Goal: Task Accomplishment & Management: Manage account settings

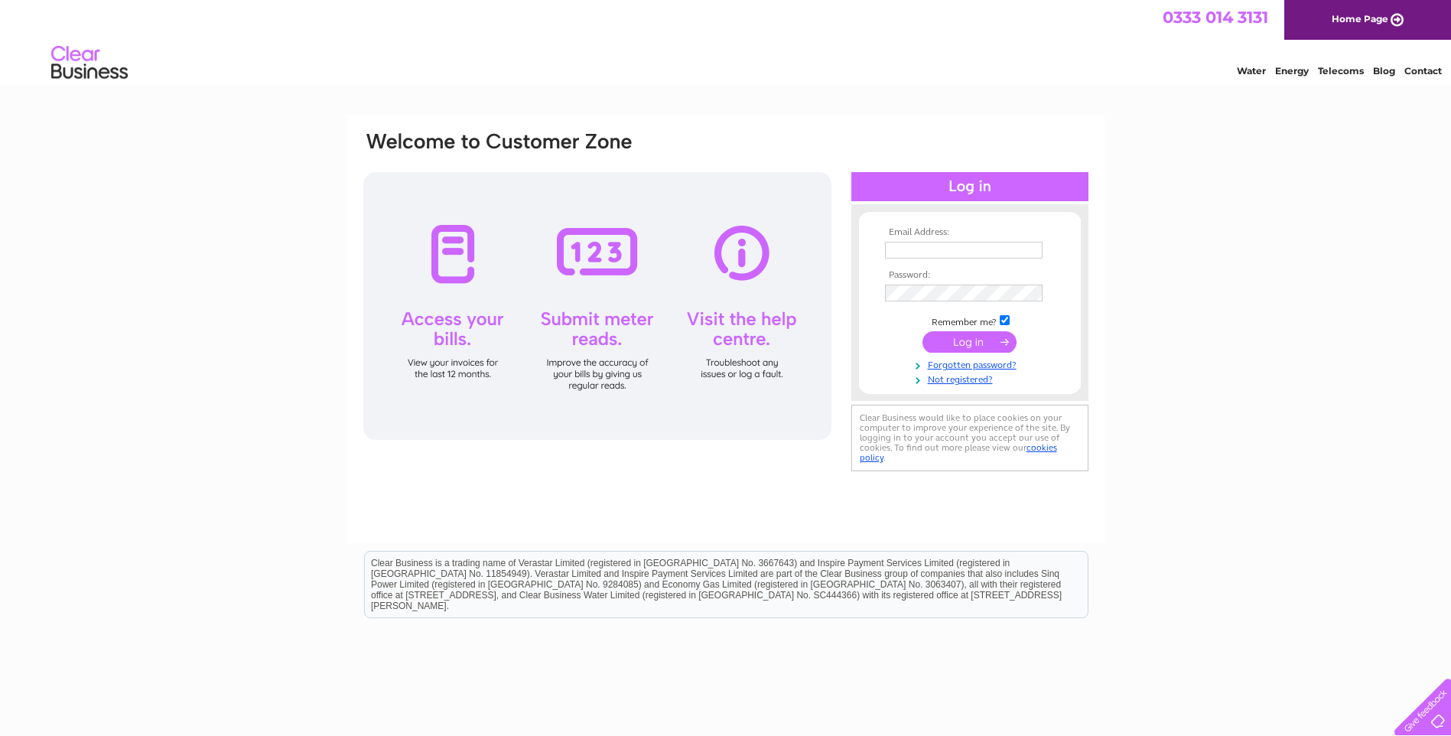
type input "betty@inch-ben.co.uk"
click at [957, 340] on input "submit" at bounding box center [969, 341] width 94 height 21
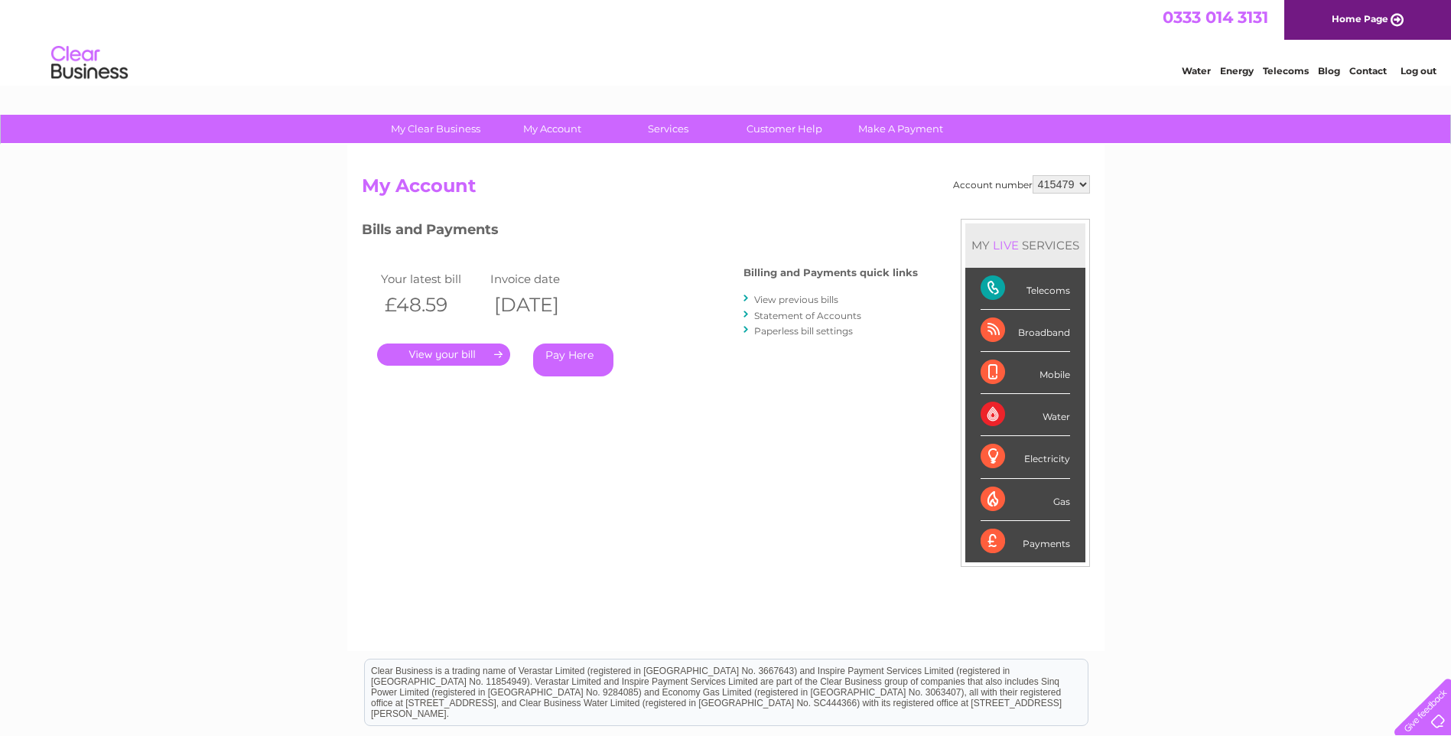
click at [457, 359] on link "." at bounding box center [443, 354] width 133 height 22
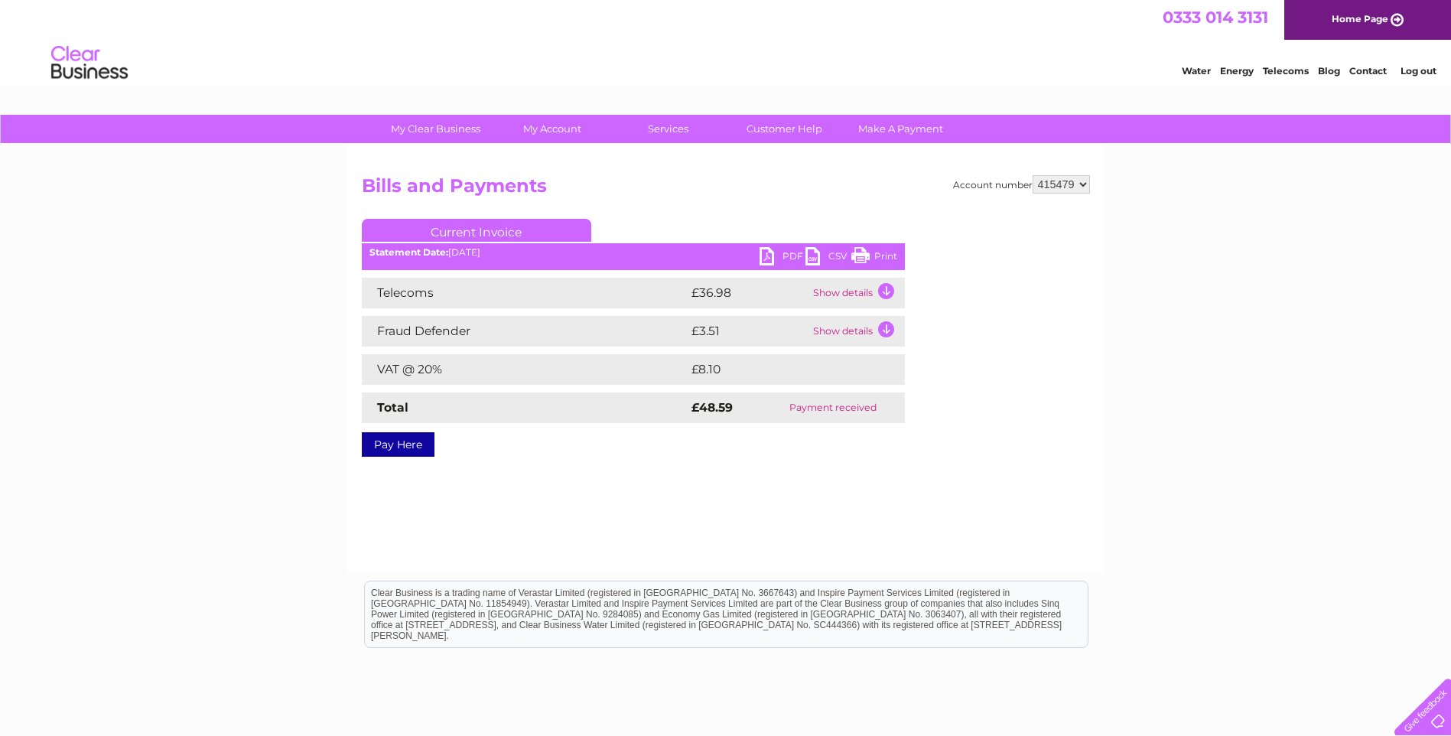
click at [780, 254] on link "PDF" at bounding box center [782, 258] width 46 height 22
